Goal: Task Accomplishment & Management: Manage account settings

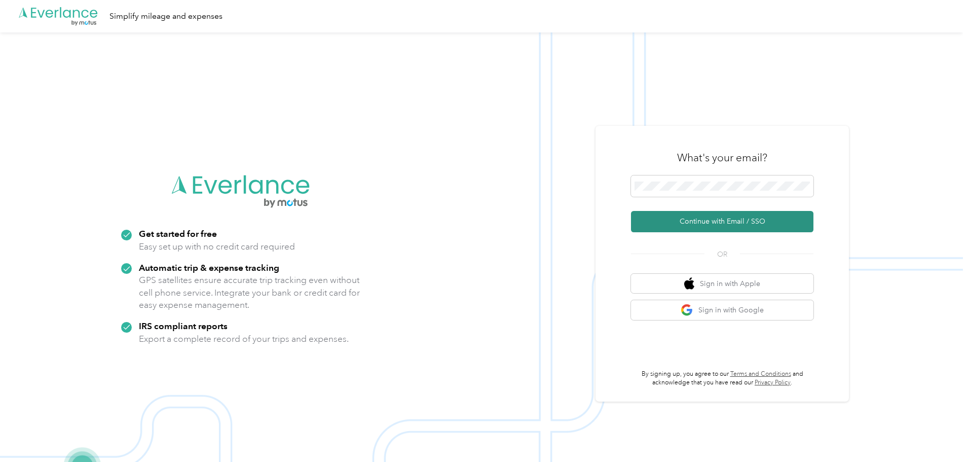
click at [714, 216] on button "Continue with Email / SSO" at bounding box center [722, 221] width 182 height 21
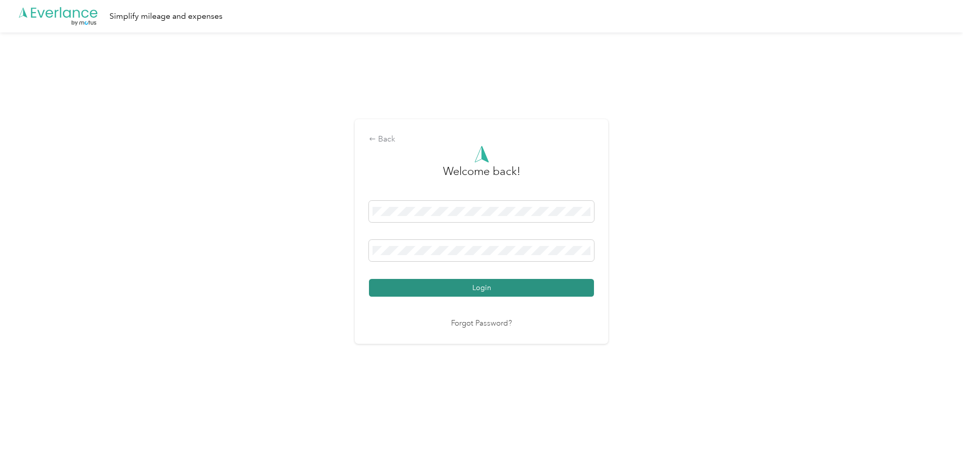
click at [485, 285] on button "Login" at bounding box center [481, 288] width 225 height 18
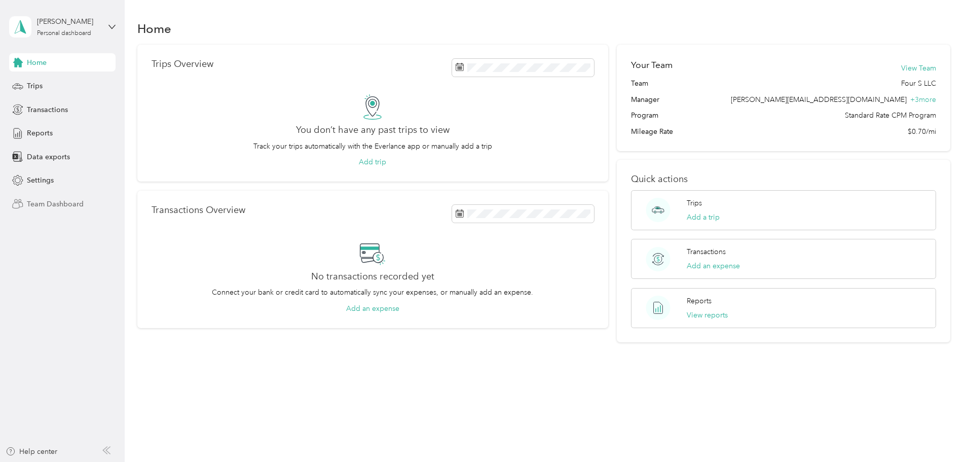
click at [57, 203] on span "Team Dashboard" at bounding box center [55, 204] width 57 height 11
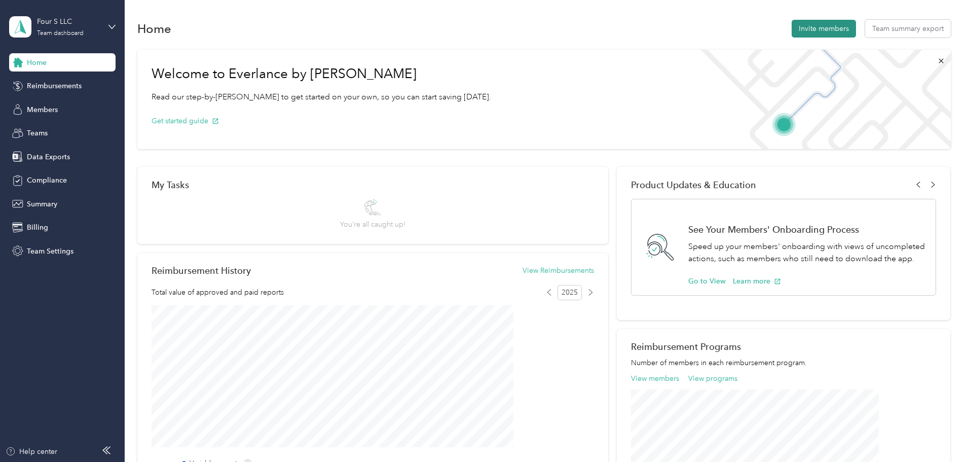
click at [792, 31] on button "Invite members" at bounding box center [824, 29] width 64 height 18
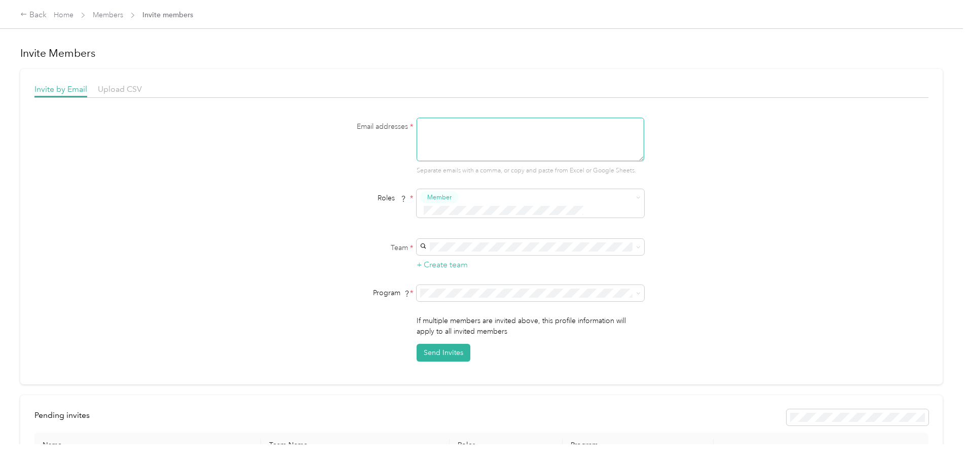
click at [466, 137] on textarea at bounding box center [531, 140] width 228 height 44
type textarea "[EMAIL_ADDRESS][DOMAIN_NAME]"
click at [451, 273] on span "Manager" at bounding box center [442, 271] width 26 height 9
click at [443, 341] on span "[GEOGRAPHIC_DATA]" at bounding box center [458, 341] width 73 height 9
click at [440, 344] on button "Send Invites" at bounding box center [444, 353] width 54 height 18
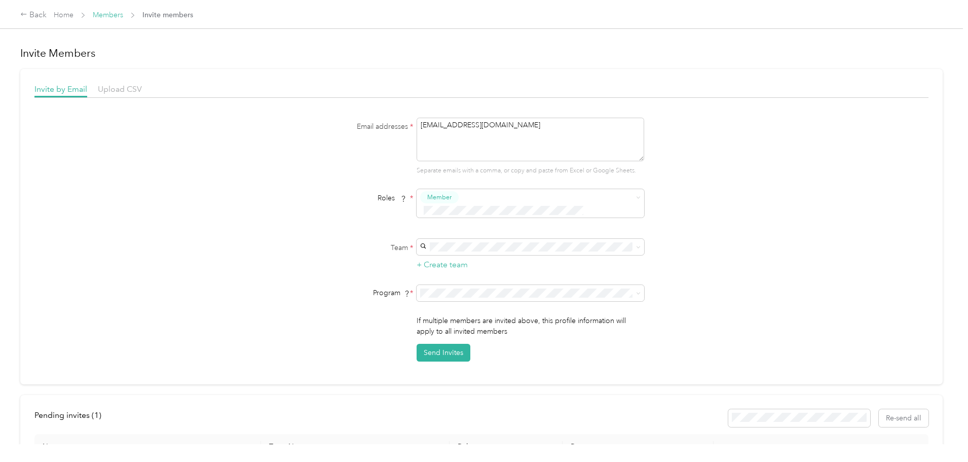
click at [123, 15] on link "Members" at bounding box center [108, 15] width 30 height 9
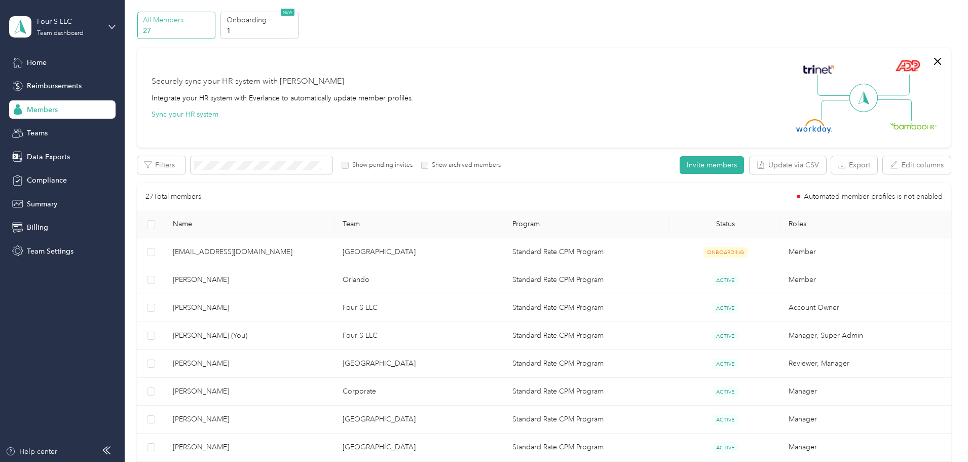
scroll to position [51, 0]
